Goal: Find contact information: Obtain details needed to contact an individual or organization

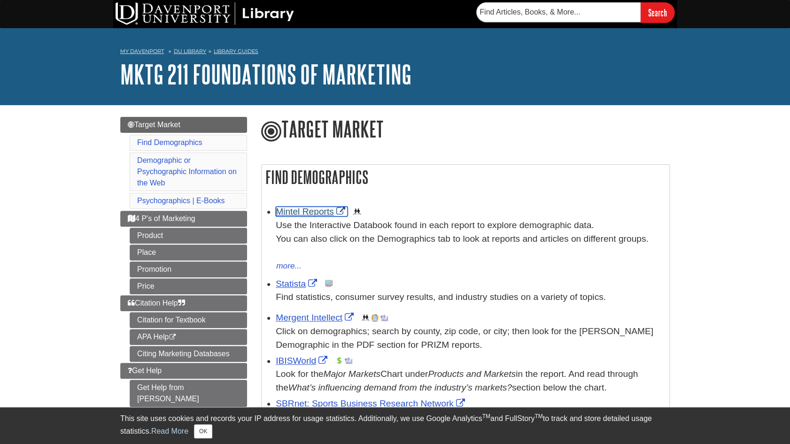
click at [317, 212] on link "Mintel Reports" at bounding box center [312, 212] width 72 height 10
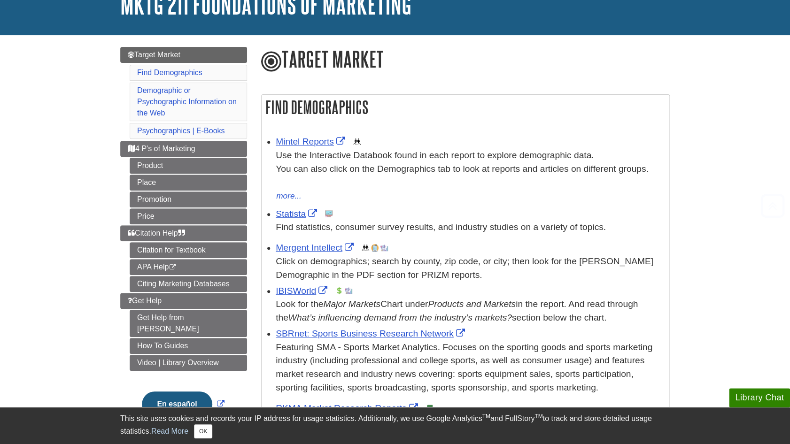
scroll to position [164, 0]
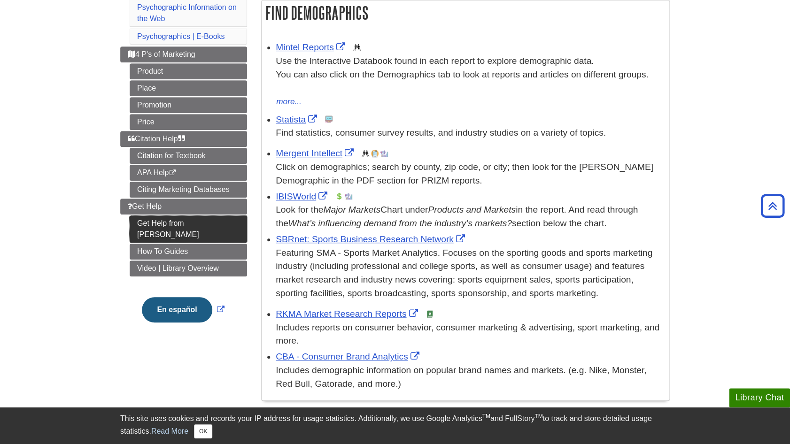
click at [156, 217] on link "Get Help from [PERSON_NAME]" at bounding box center [188, 229] width 117 height 27
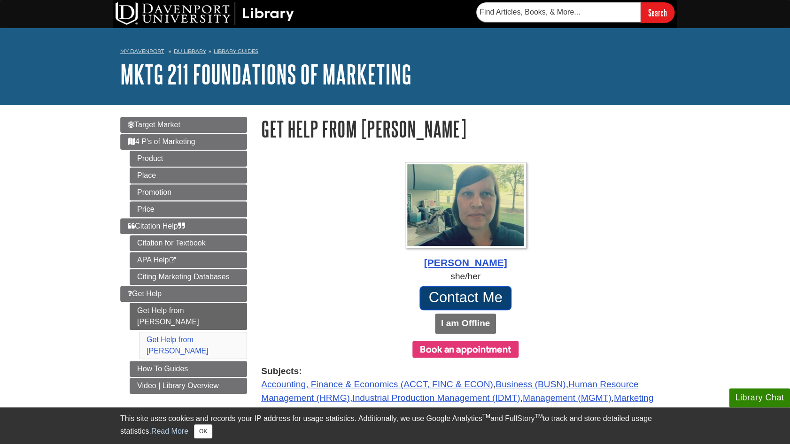
click at [470, 298] on link "Contact Me" at bounding box center [466, 298] width 92 height 24
